Goal: Task Accomplishment & Management: Manage account settings

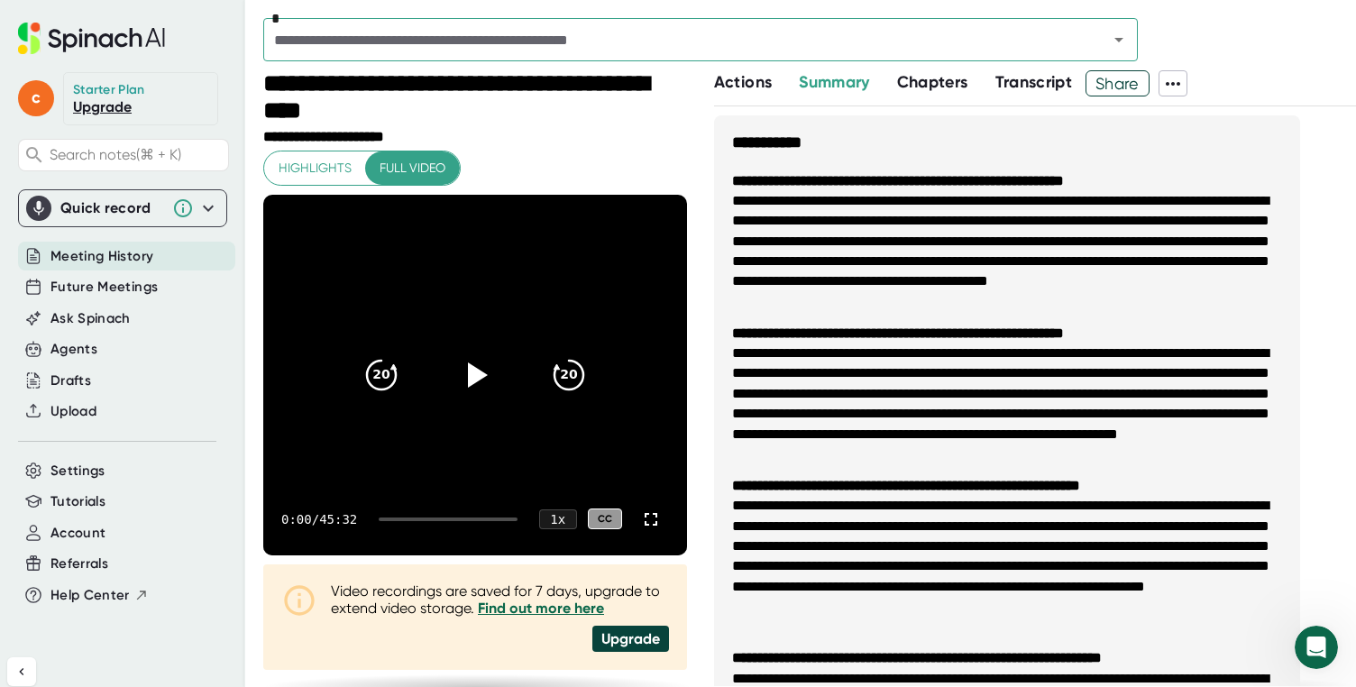
click at [1183, 76] on icon at bounding box center [1173, 84] width 22 height 22
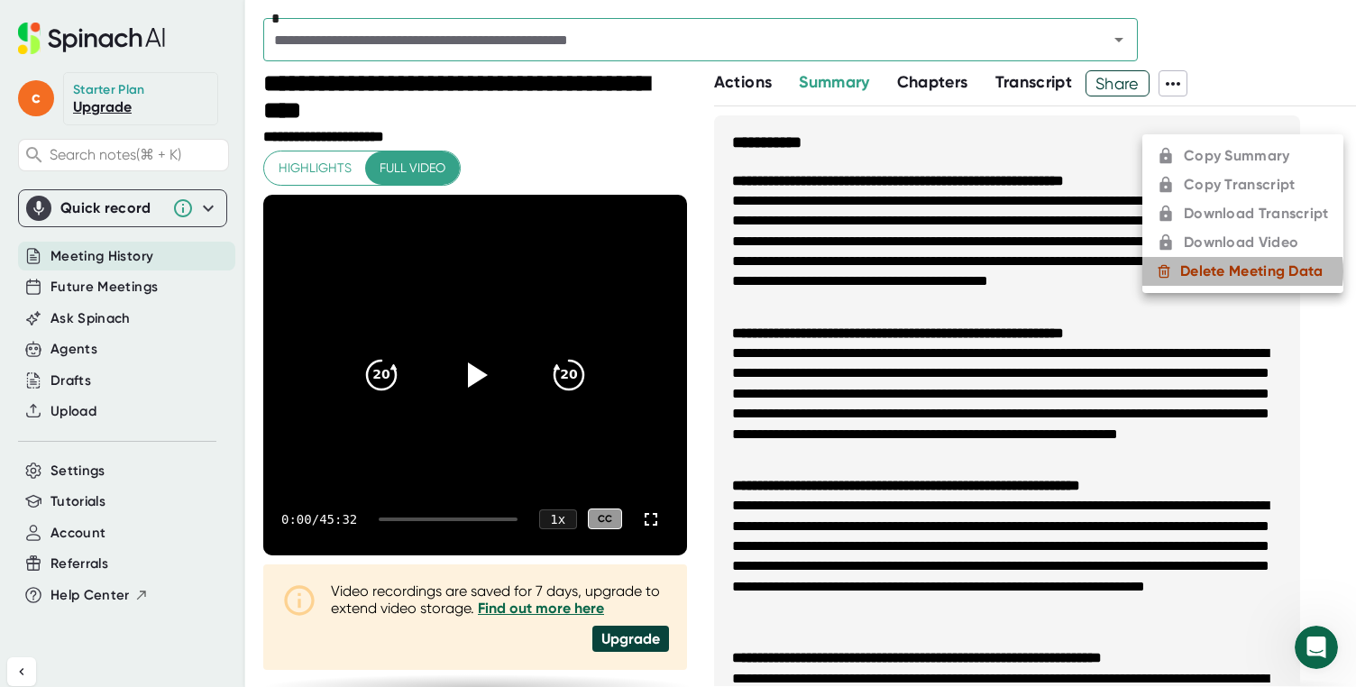
click at [1234, 271] on div "Delete Meeting Data" at bounding box center [1251, 271] width 143 height 18
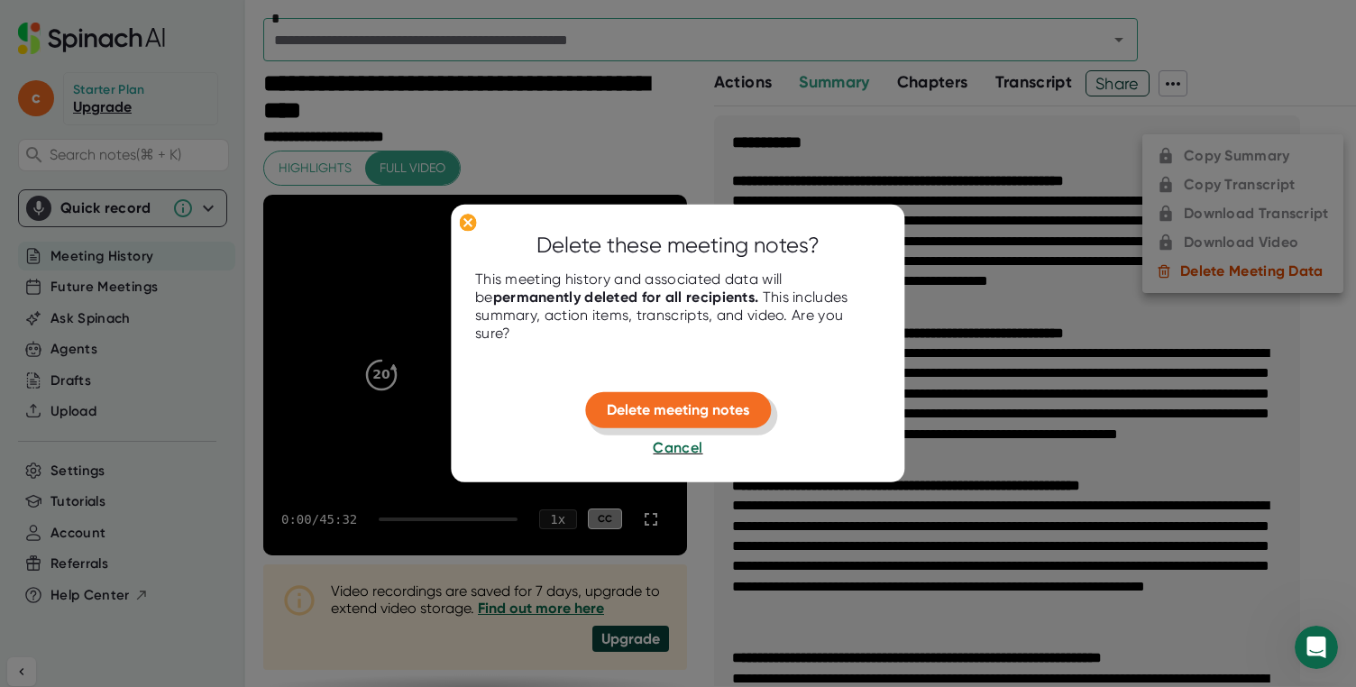
click at [730, 412] on span "Delete meeting notes" at bounding box center [678, 409] width 142 height 17
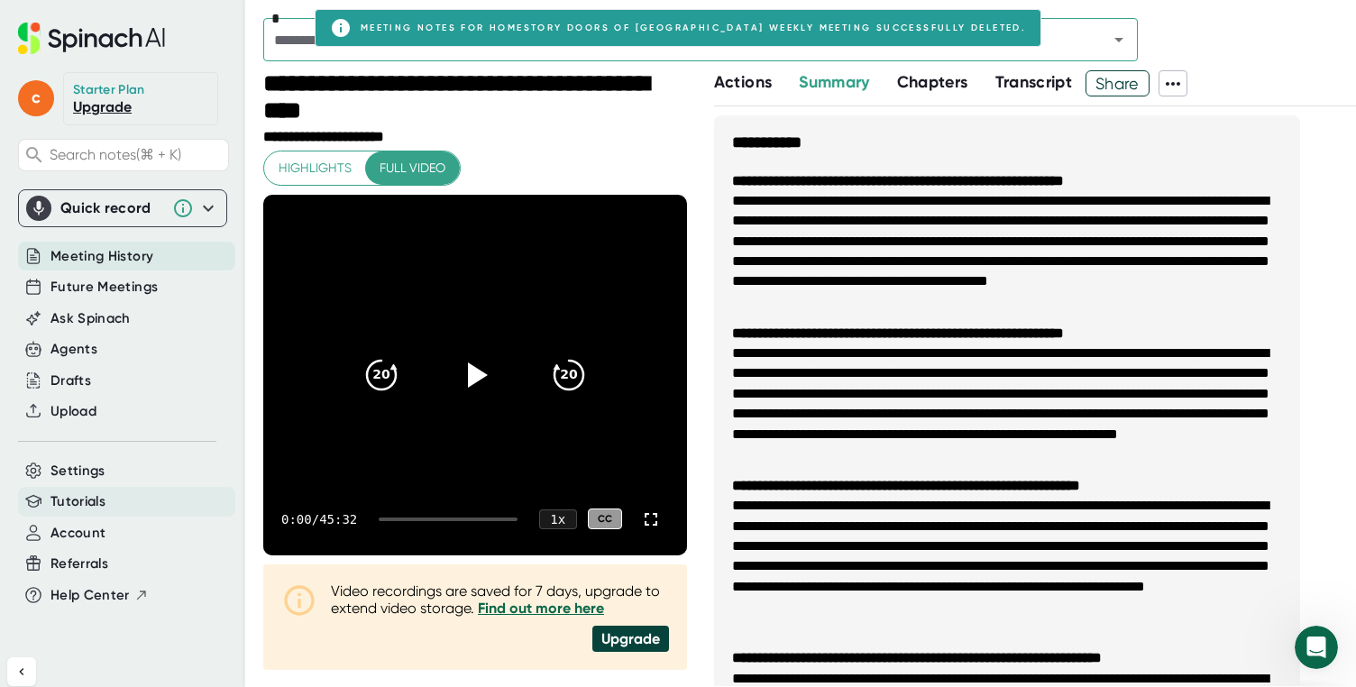
scroll to position [14, 0]
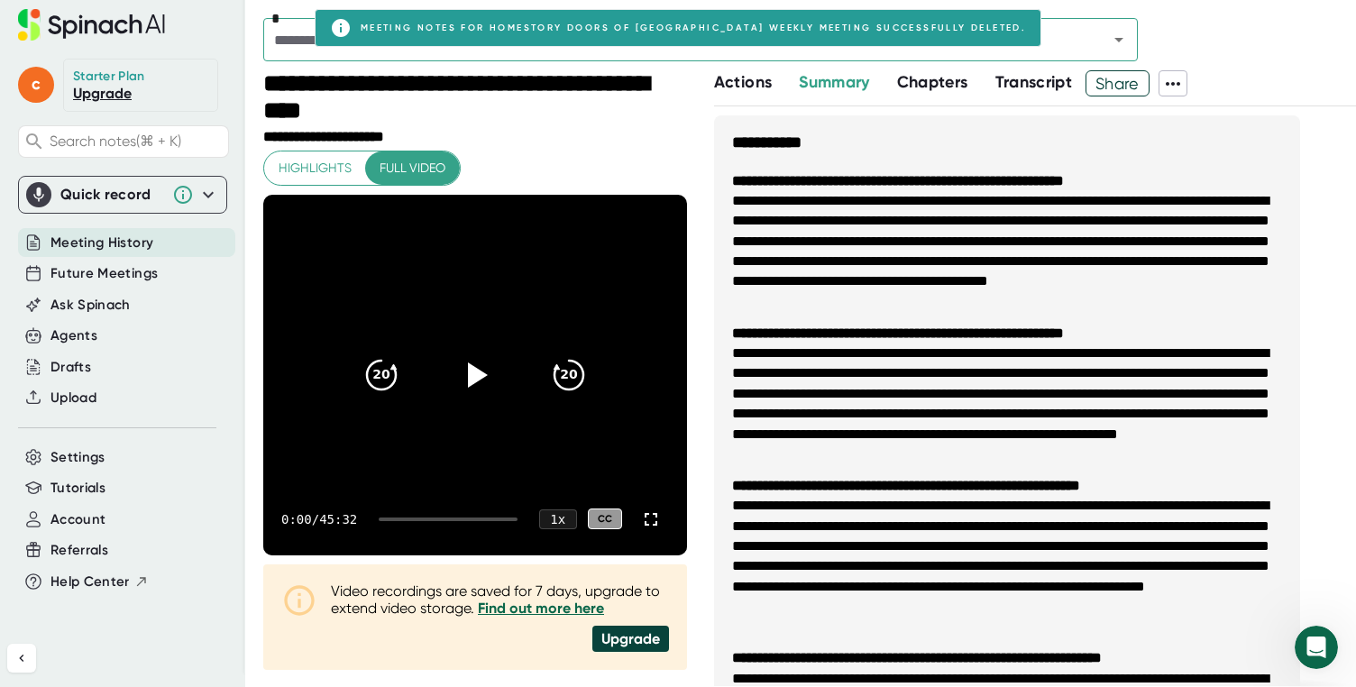
click at [76, 468] on div "Settings" at bounding box center [126, 458] width 217 height 30
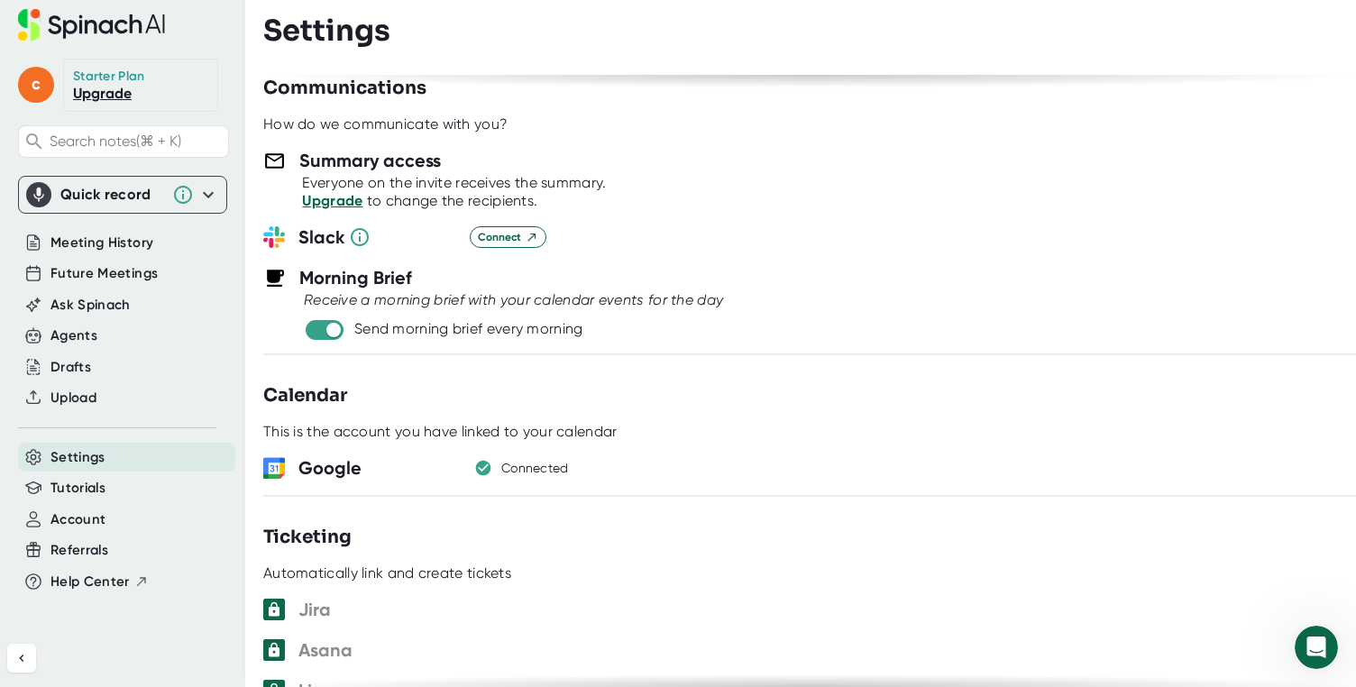
scroll to position [644, 0]
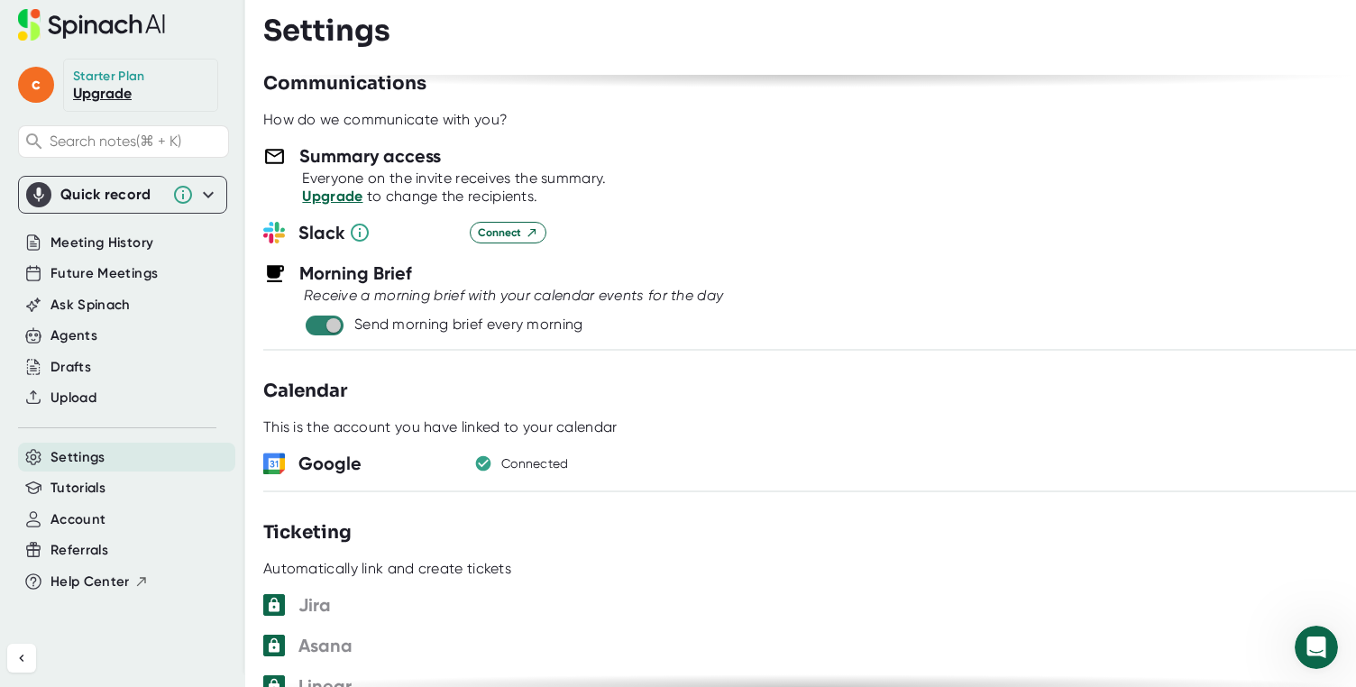
click at [335, 326] on input "checkbox" at bounding box center [332, 325] width 51 height 16
checkbox input "false"
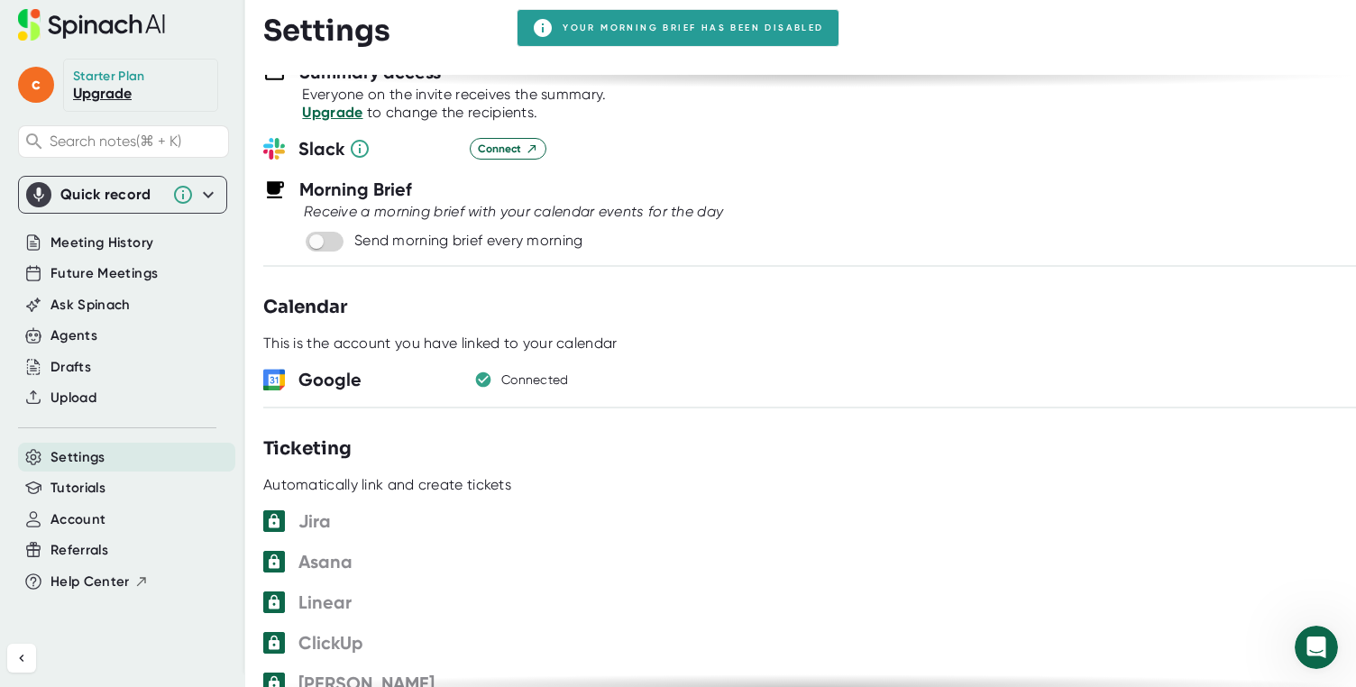
scroll to position [754, 0]
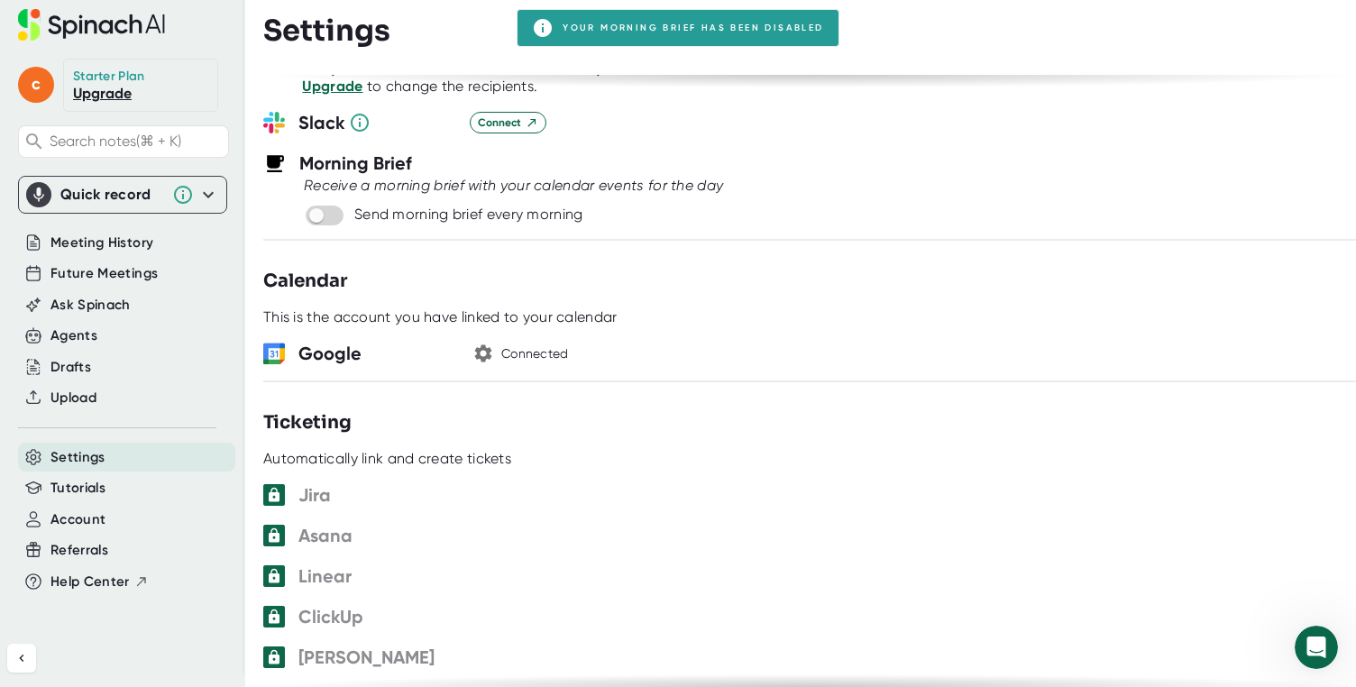
click at [476, 351] on icon "button" at bounding box center [483, 353] width 22 height 22
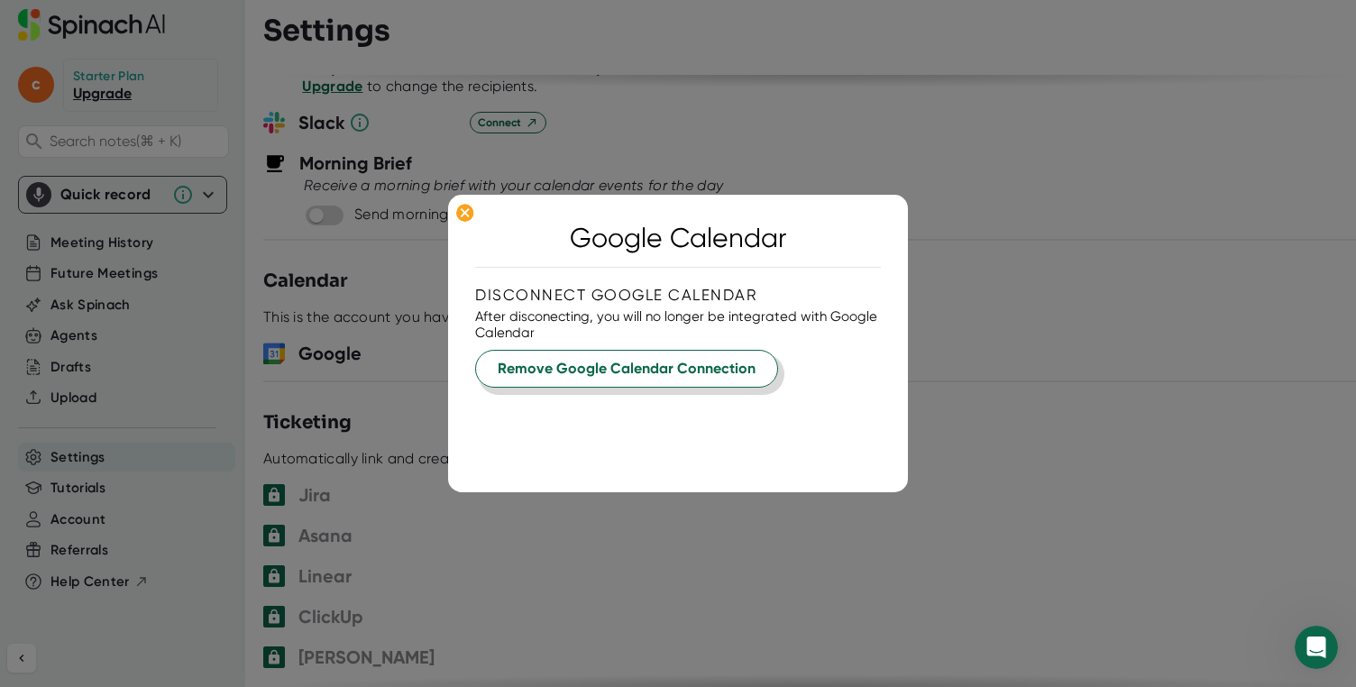
click at [629, 365] on span "Remove Google Calendar Connection" at bounding box center [627, 369] width 258 height 22
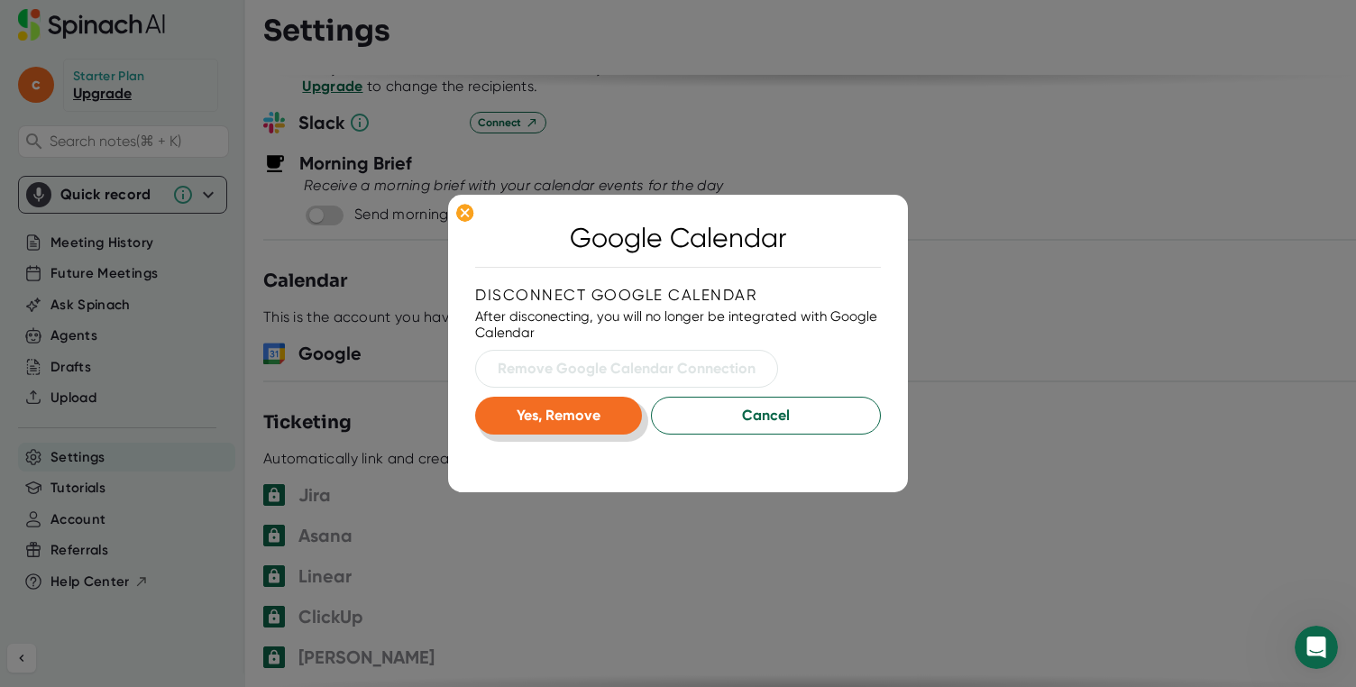
click at [575, 410] on span "Yes, Remove" at bounding box center [558, 414] width 84 height 17
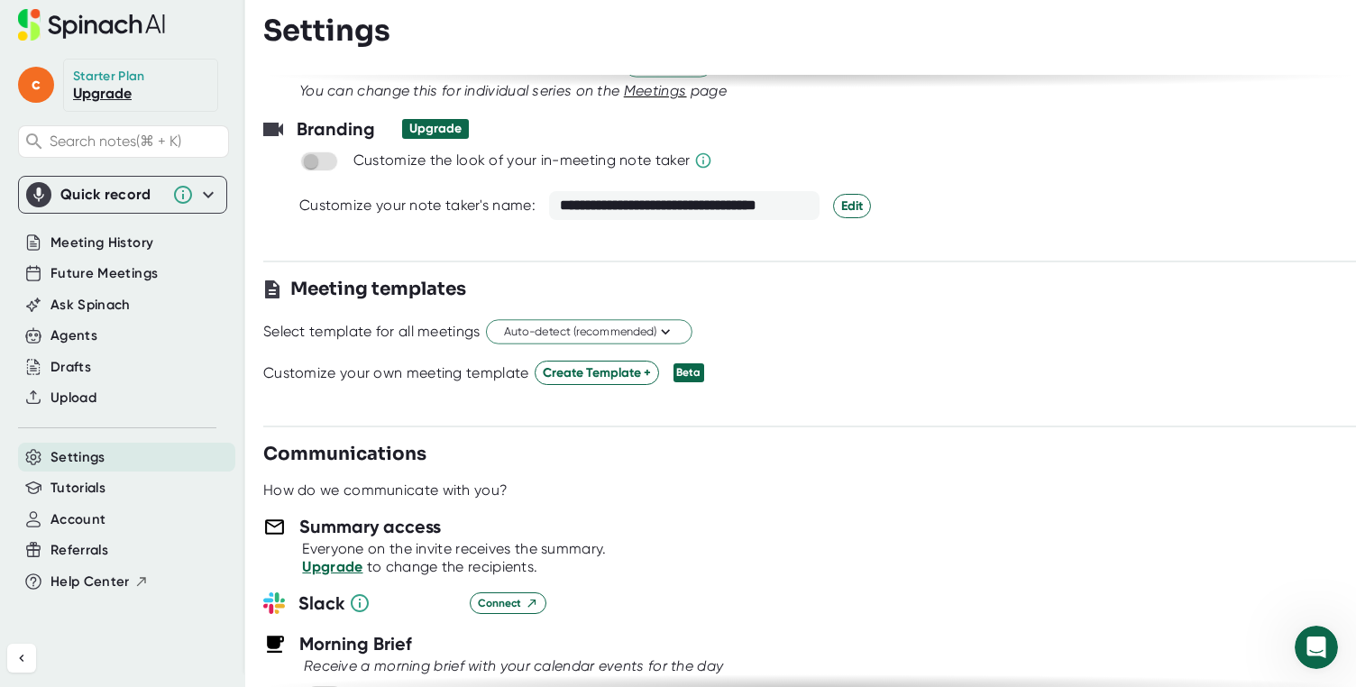
scroll to position [0, 0]
